Goal: Information Seeking & Learning: Learn about a topic

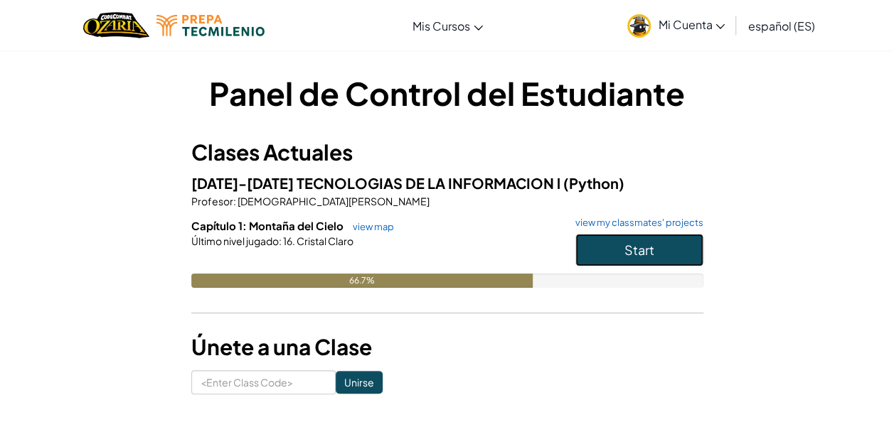
click at [665, 252] on button "Start" at bounding box center [639, 250] width 128 height 33
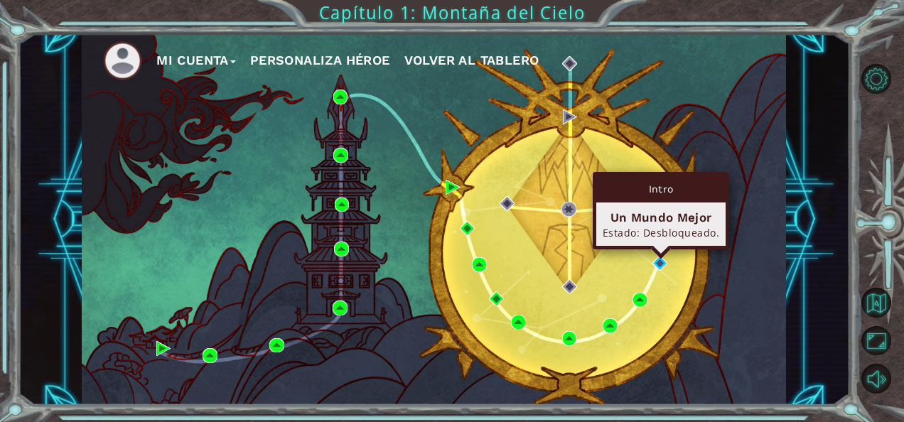
click at [664, 250] on div "Intro Un Mundo Mejor Estado: Desbloqueado." at bounding box center [661, 210] width 136 height 77
click at [664, 258] on img at bounding box center [660, 263] width 15 height 15
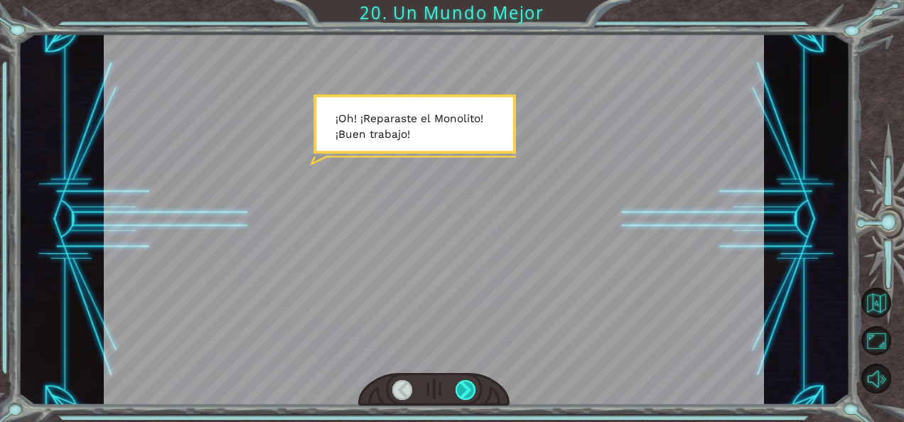
click at [456, 392] on div at bounding box center [466, 390] width 20 height 20
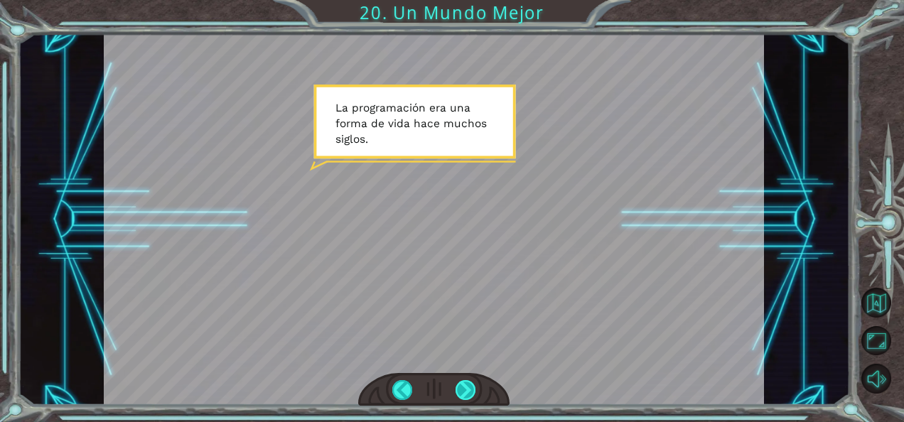
click at [456, 392] on div at bounding box center [466, 390] width 20 height 20
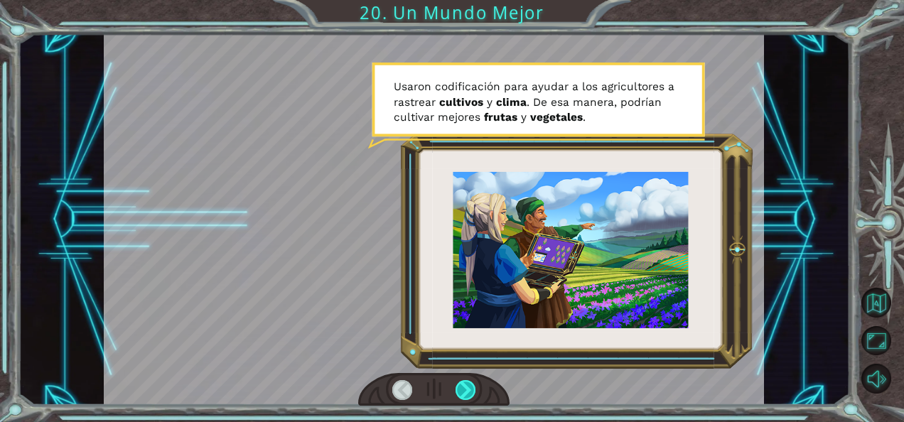
click at [456, 392] on div at bounding box center [466, 390] width 20 height 20
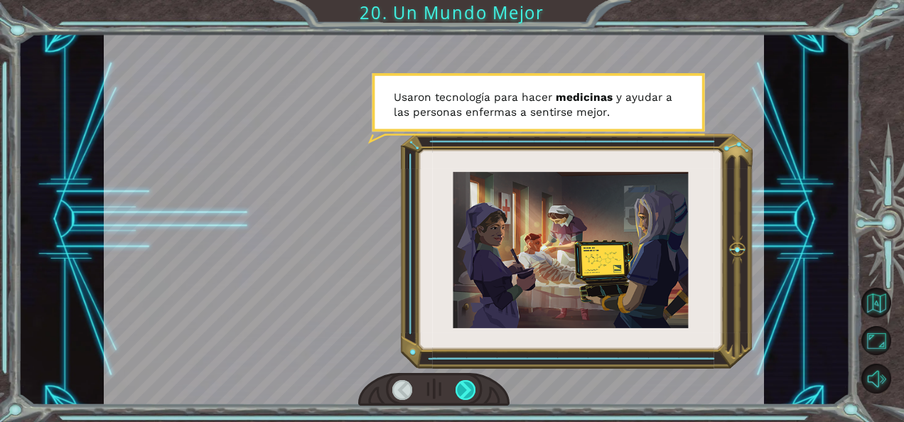
click at [456, 392] on div at bounding box center [466, 390] width 20 height 20
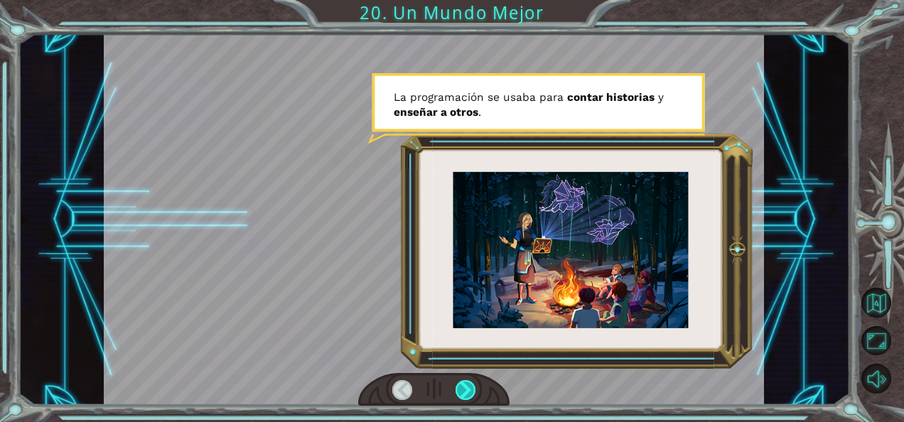
click at [456, 392] on div at bounding box center [466, 390] width 20 height 20
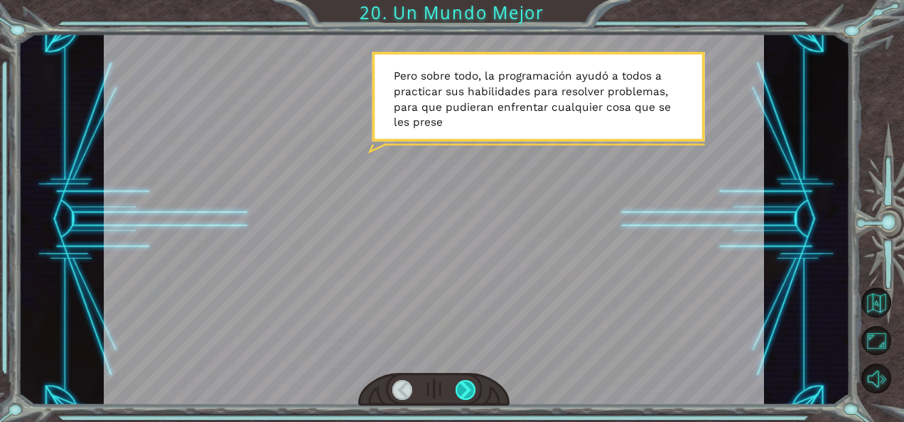
click at [456, 392] on div at bounding box center [466, 390] width 20 height 20
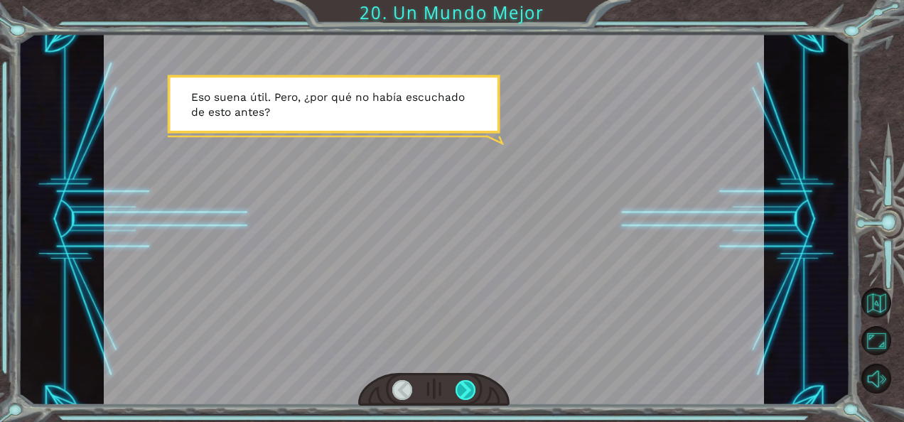
click at [456, 392] on div at bounding box center [466, 390] width 20 height 20
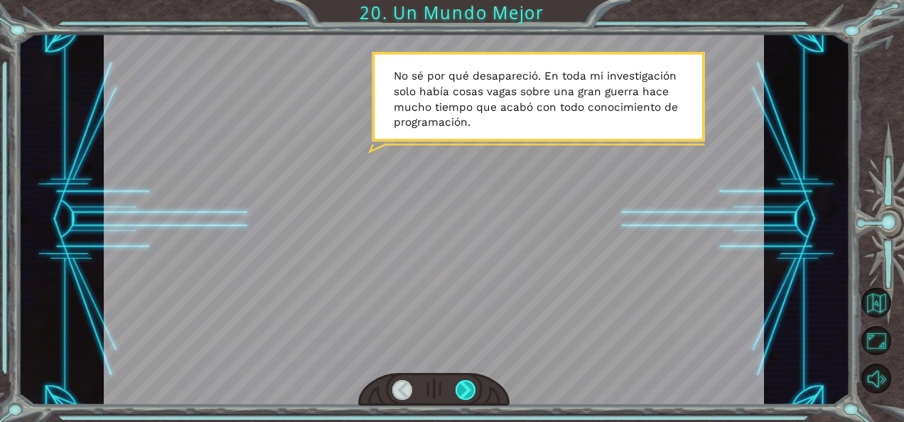
click at [456, 392] on div at bounding box center [466, 390] width 20 height 20
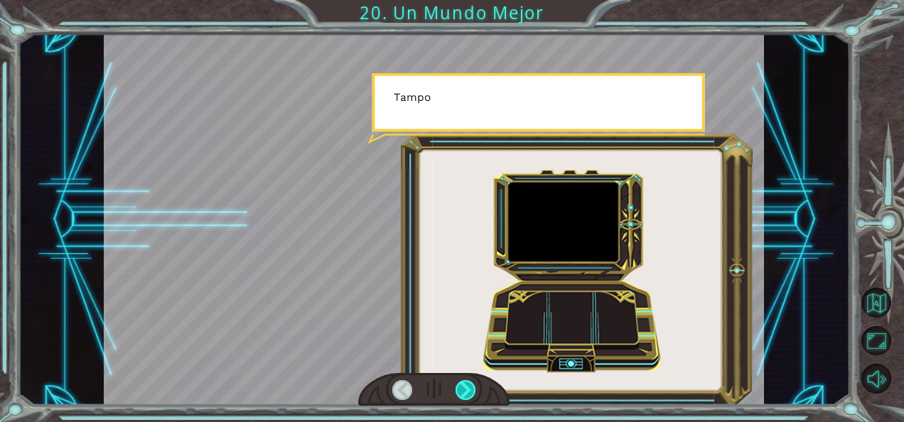
click at [456, 392] on div at bounding box center [466, 390] width 20 height 20
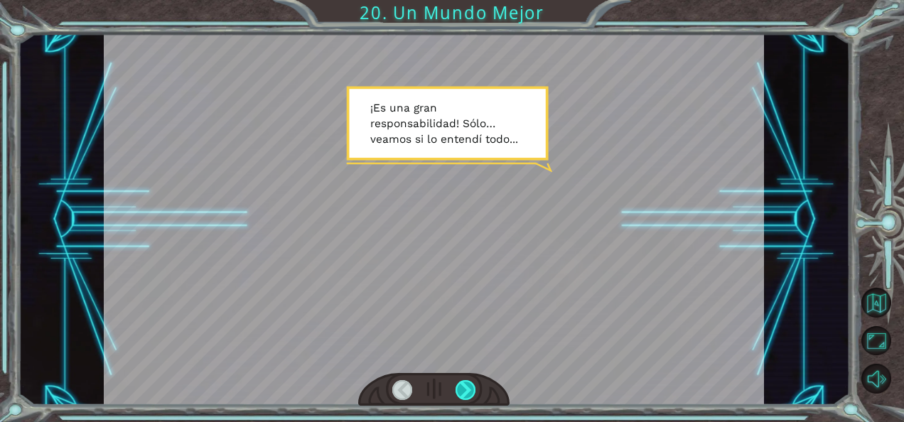
click at [456, 392] on div at bounding box center [466, 390] width 20 height 20
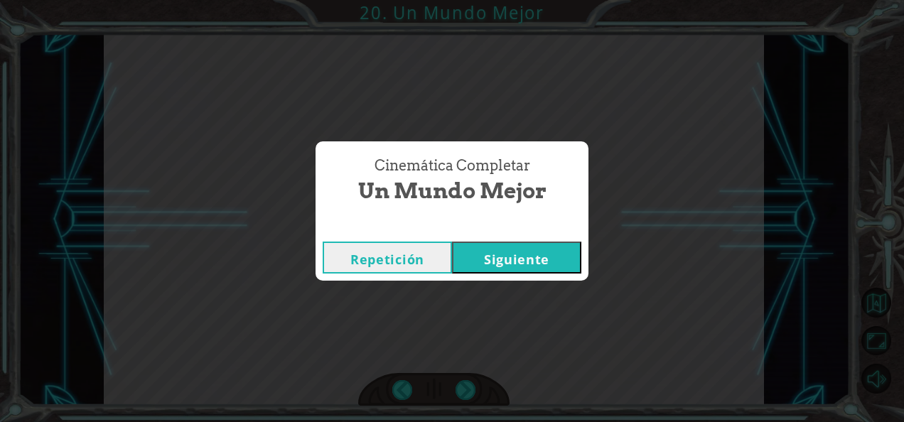
click at [508, 260] on button "Siguiente" at bounding box center [516, 258] width 129 height 32
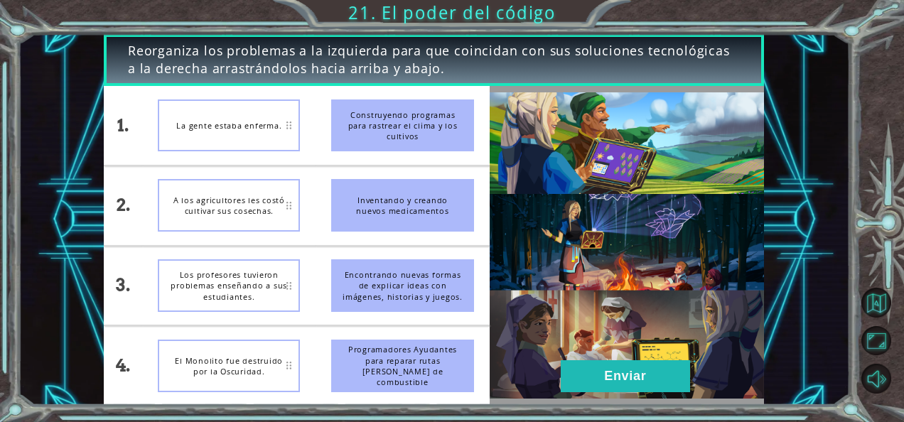
drag, startPoint x: 409, startPoint y: 213, endPoint x: 405, endPoint y: 134, distance: 79.0
click at [405, 134] on ul "Construyendo programas para rastrear el clima y los cultivos Inventando y crean…" at bounding box center [402, 245] width 173 height 319
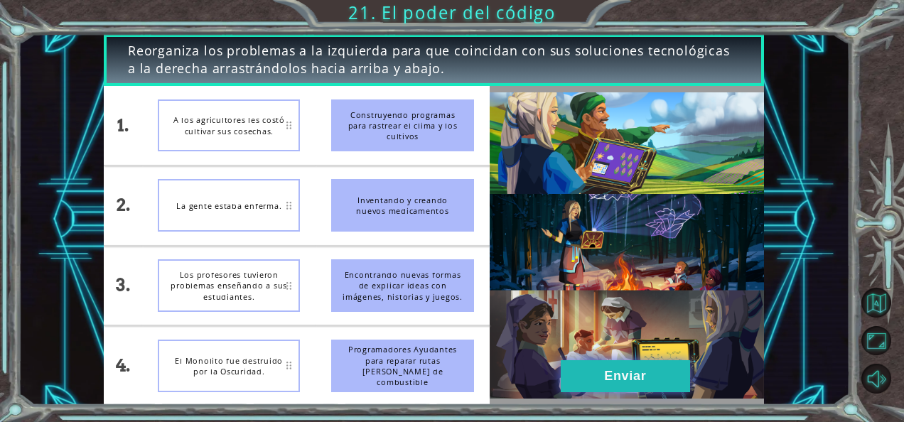
click at [592, 383] on button "Enviar" at bounding box center [625, 376] width 129 height 32
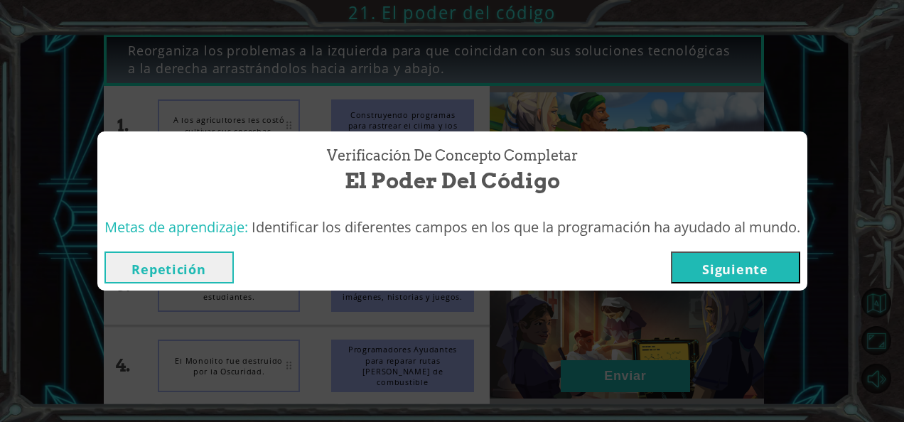
click at [709, 262] on button "Siguiente" at bounding box center [735, 268] width 129 height 32
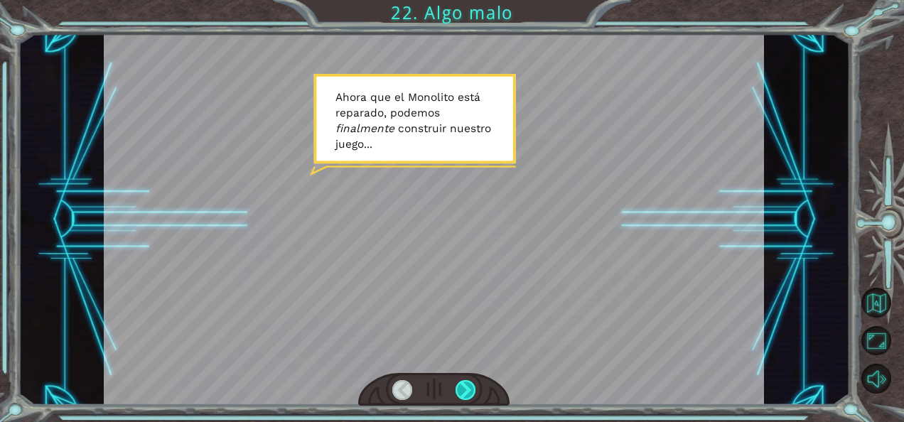
click at [468, 392] on div at bounding box center [466, 390] width 20 height 20
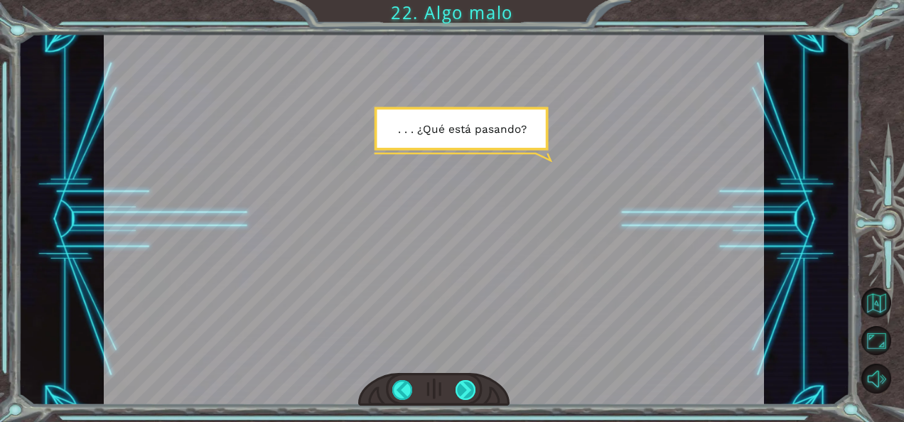
click at [468, 392] on div at bounding box center [466, 390] width 20 height 20
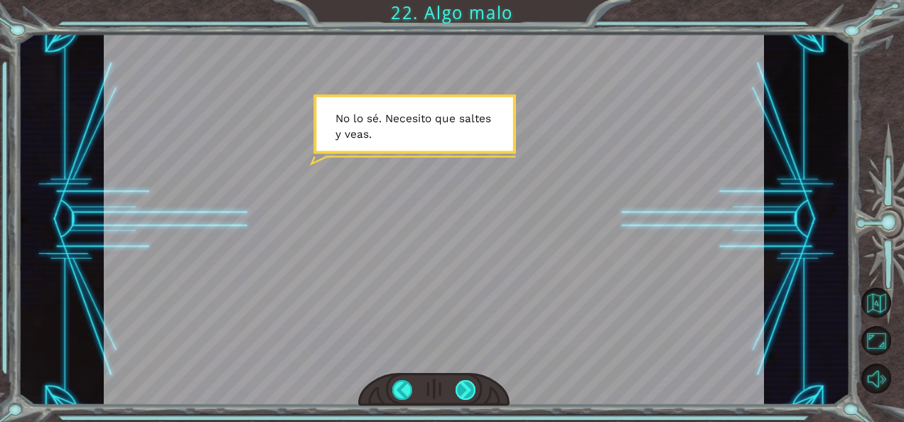
click at [468, 392] on div at bounding box center [466, 390] width 20 height 20
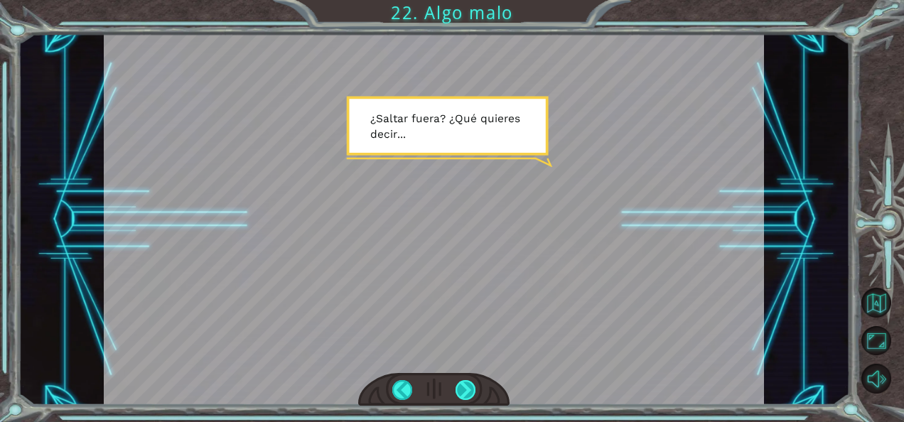
click at [468, 392] on div at bounding box center [466, 390] width 20 height 20
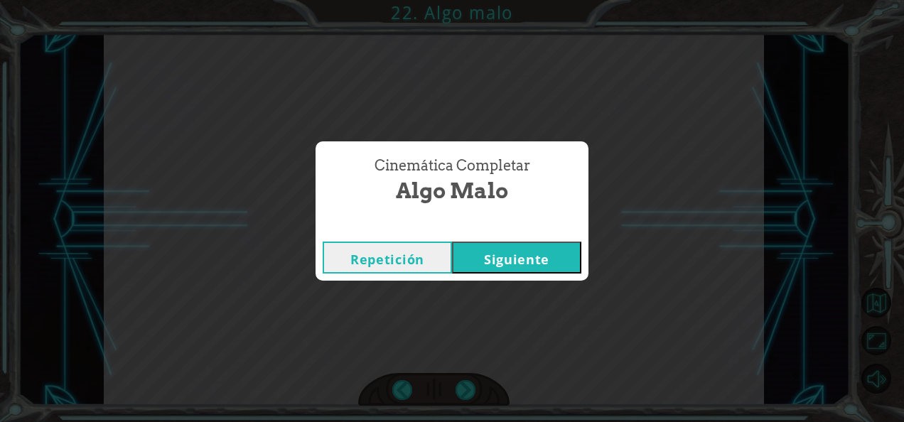
click at [532, 255] on button "Siguiente" at bounding box center [516, 258] width 129 height 32
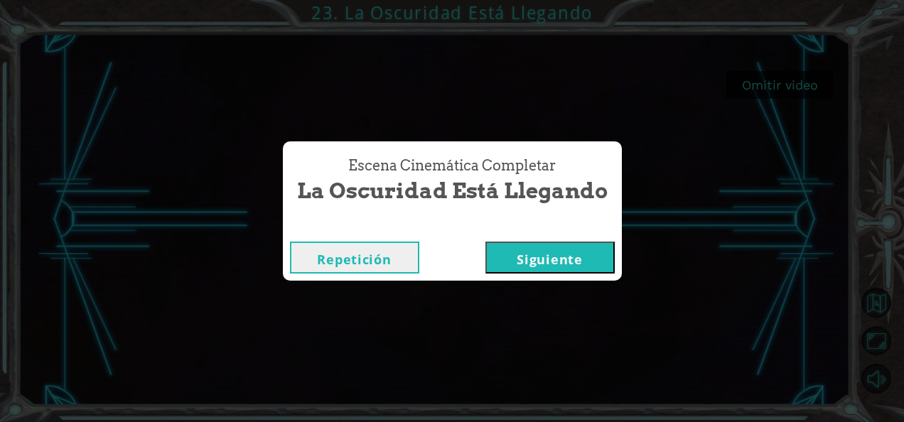
click at [557, 252] on button "Siguiente" at bounding box center [550, 258] width 129 height 32
